Goal: Information Seeking & Learning: Learn about a topic

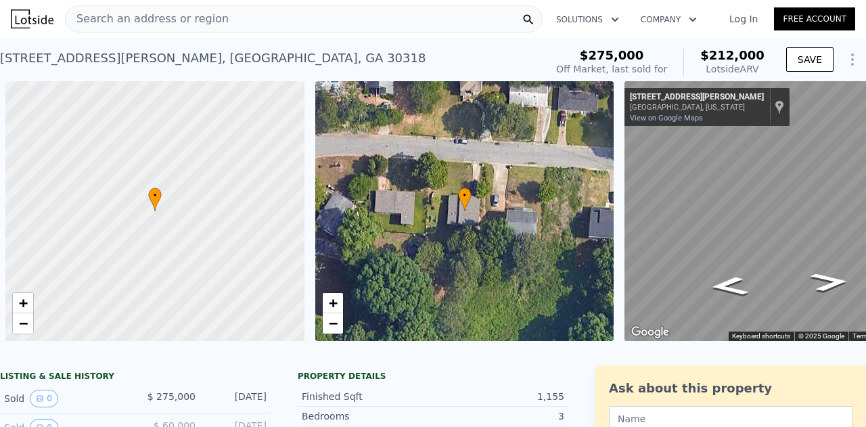
click at [104, 21] on span "Search an address or region" at bounding box center [147, 19] width 163 height 16
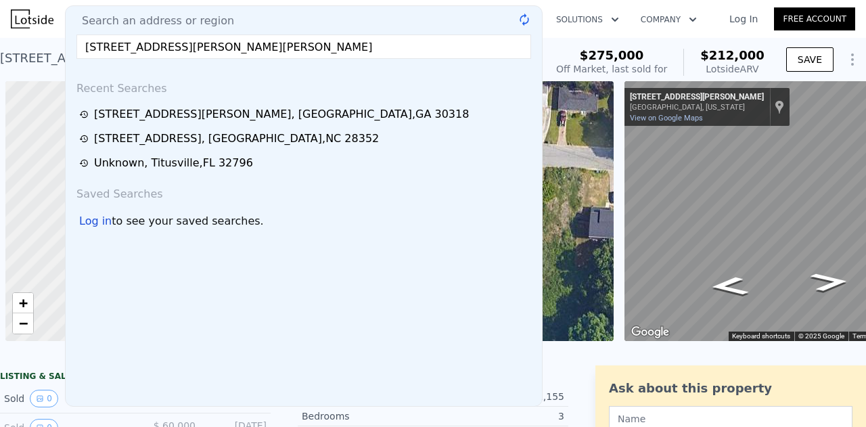
scroll to position [0, 893]
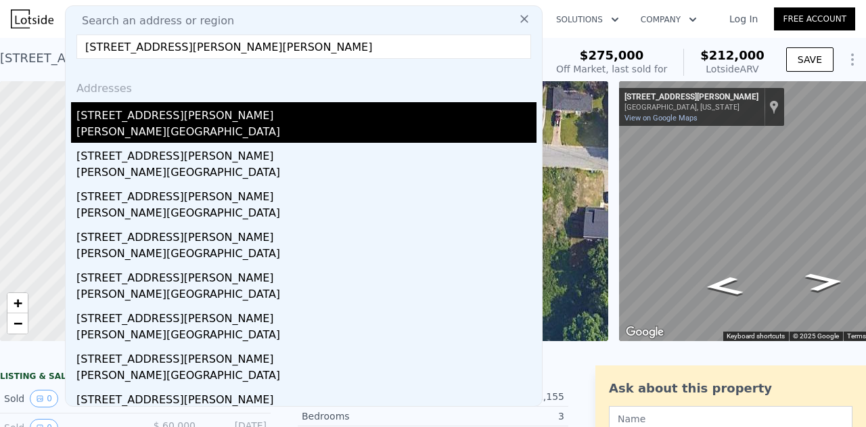
type input "[STREET_ADDRESS][PERSON_NAME][PERSON_NAME]"
click at [160, 139] on div "[PERSON_NAME][GEOGRAPHIC_DATA]" at bounding box center [306, 133] width 460 height 19
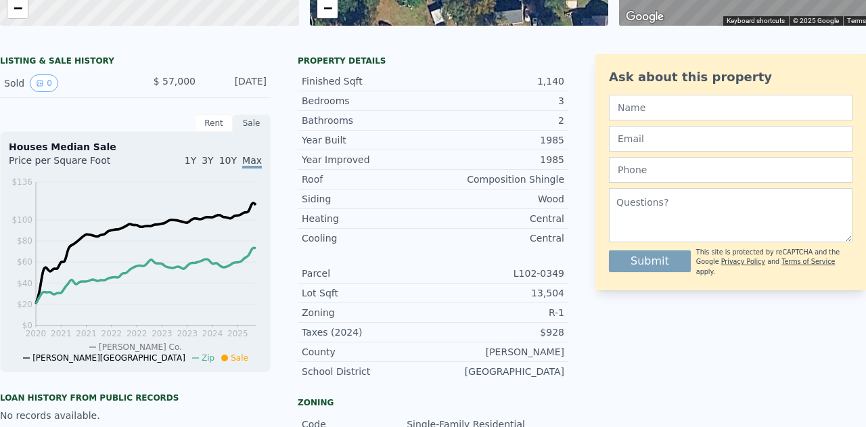
scroll to position [5, 0]
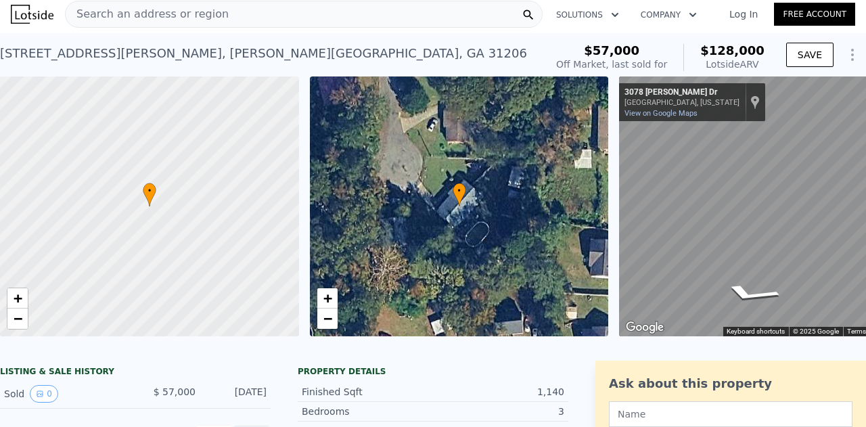
click at [138, 20] on span "Search an address or region" at bounding box center [147, 14] width 163 height 16
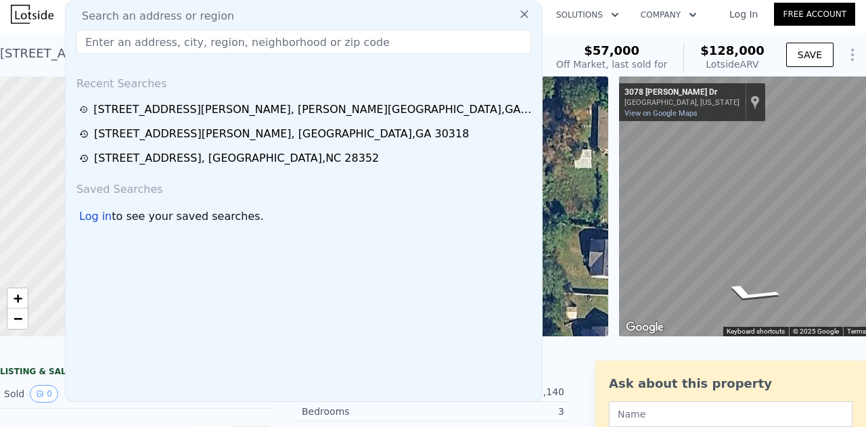
type input "[STREET_ADDRESS][PERSON_NAME][PERSON_NAME]"
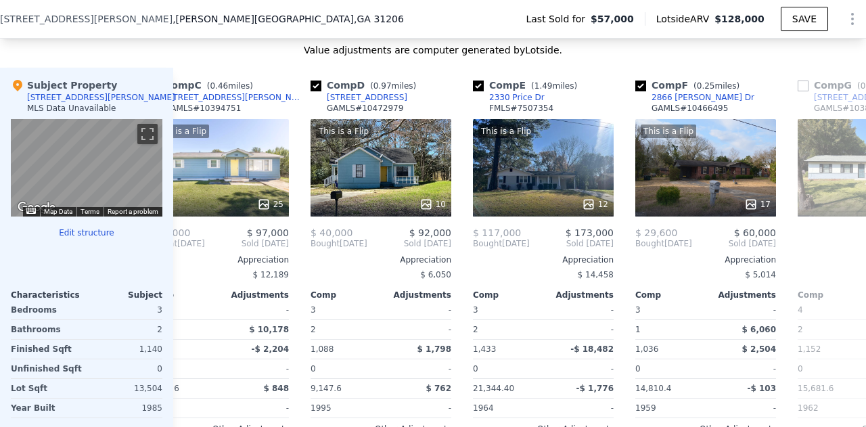
scroll to position [0, 0]
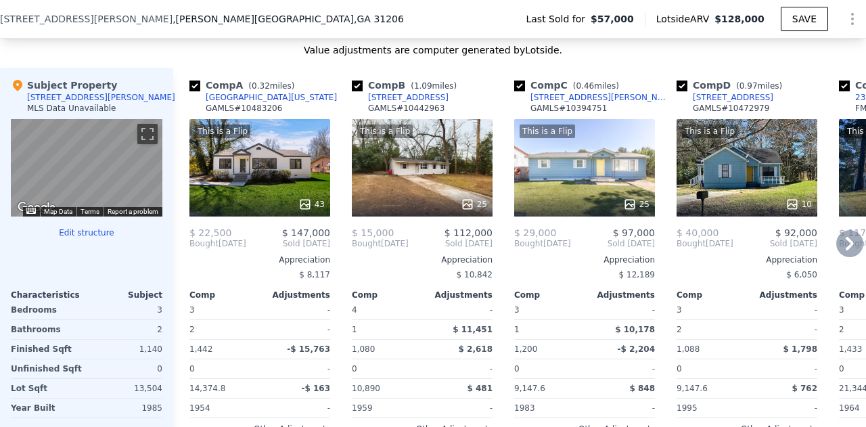
click at [286, 196] on div at bounding box center [259, 204] width 141 height 24
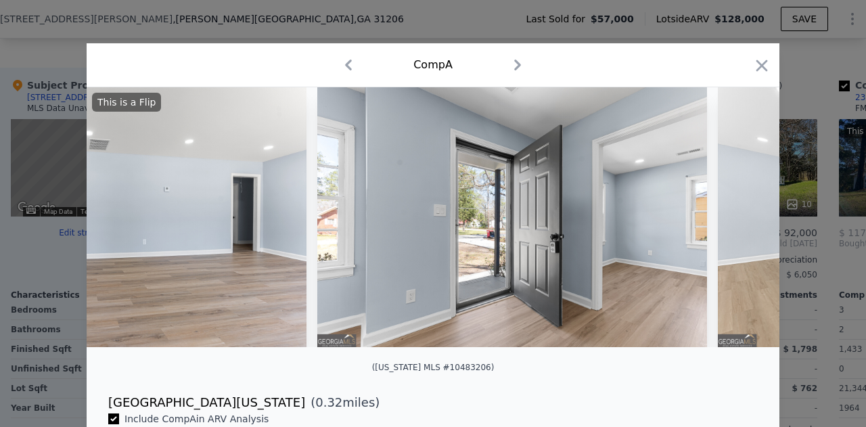
scroll to position [0, 796]
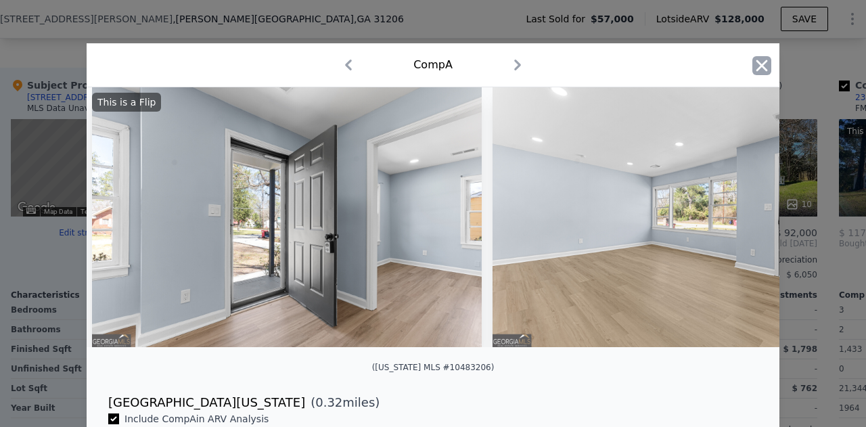
click at [765, 62] on icon "button" at bounding box center [762, 65] width 19 height 19
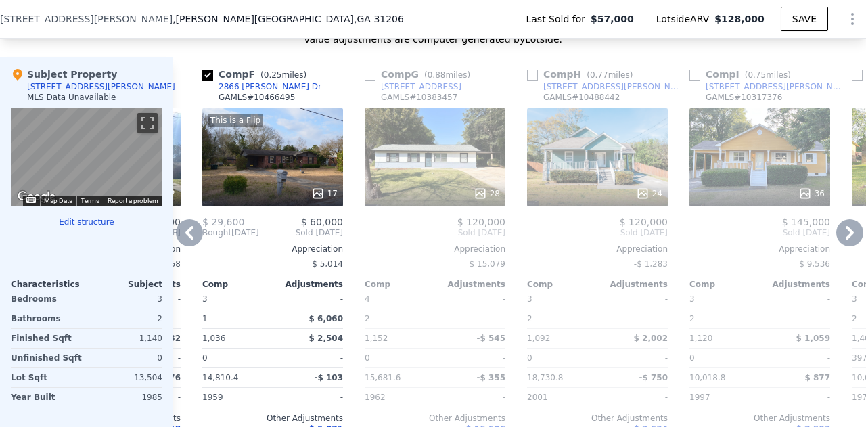
scroll to position [0, 815]
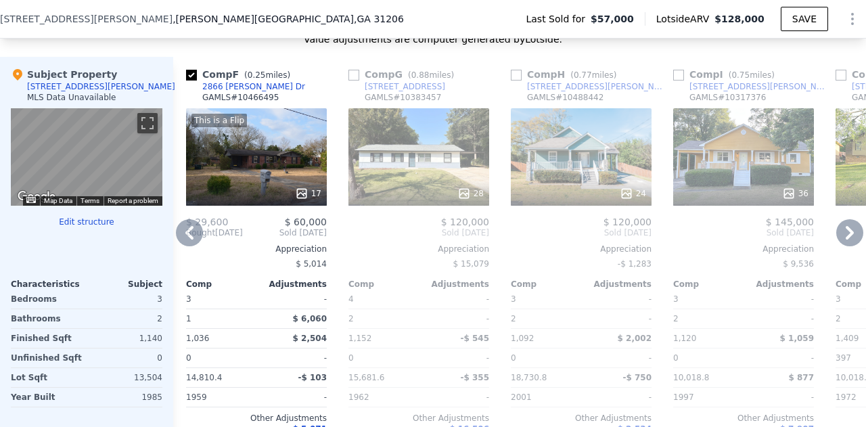
click at [613, 164] on div "24" at bounding box center [581, 156] width 141 height 97
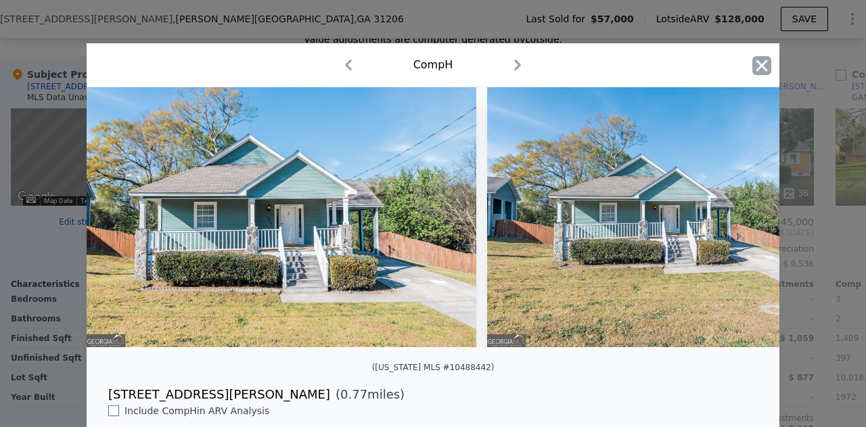
click at [753, 68] on icon "button" at bounding box center [762, 65] width 19 height 19
